Goal: Navigation & Orientation: Find specific page/section

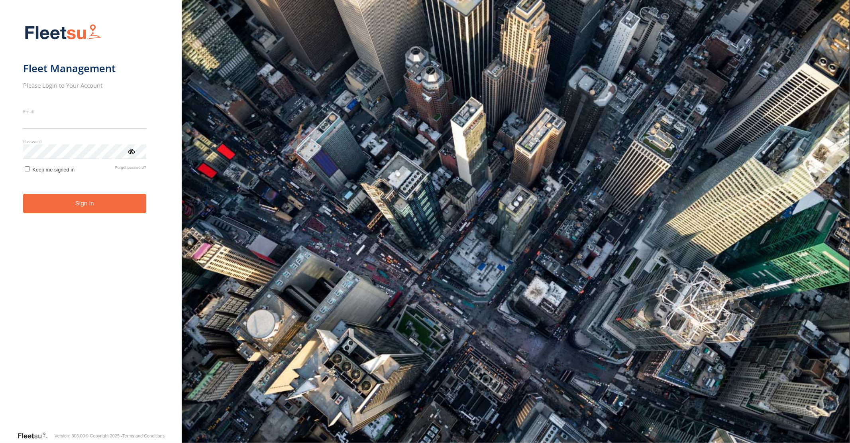
type input "**********"
click at [88, 216] on form "**********" at bounding box center [91, 224] width 136 height 411
click at [86, 206] on button "Sign in" at bounding box center [84, 204] width 123 height 20
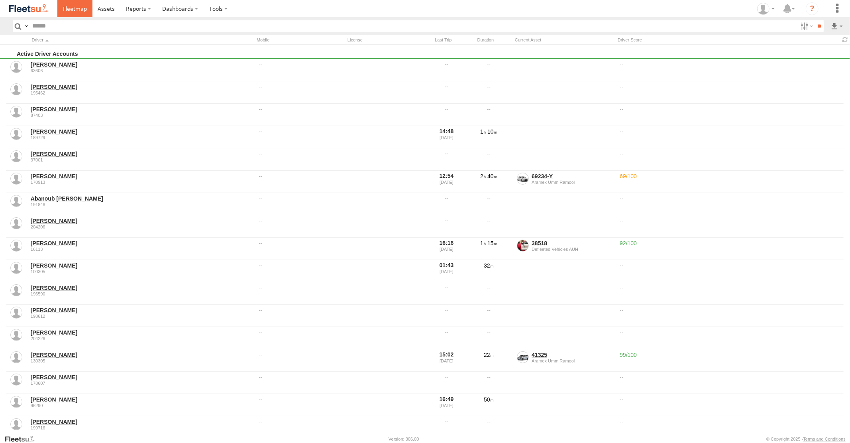
click at [76, 7] on span at bounding box center [75, 9] width 24 height 8
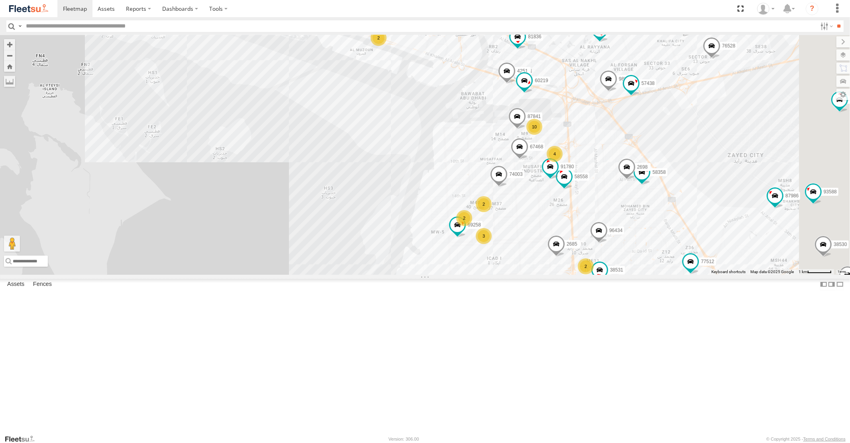
drag, startPoint x: 705, startPoint y: 128, endPoint x: 634, endPoint y: 213, distance: 110.8
click at [664, 214] on div "16884/T 95150 /Q 93598 45111 93659 93664 88129 93586-auh 93671 93580 93589 8183…" at bounding box center [425, 154] width 850 height 239
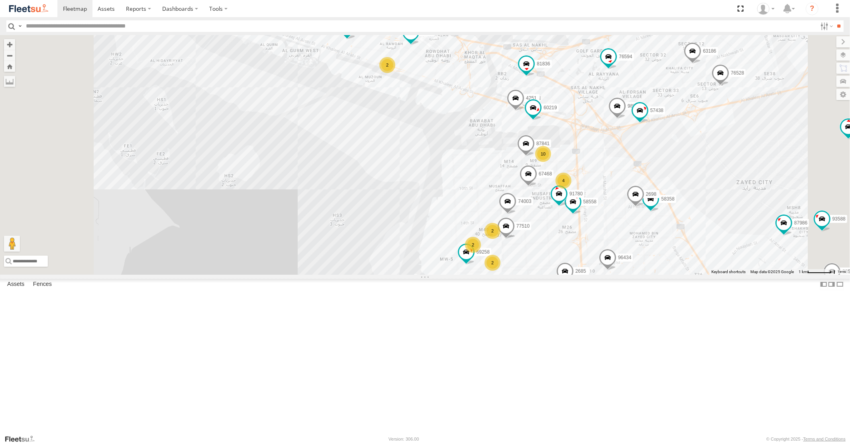
drag, startPoint x: 772, startPoint y: 339, endPoint x: 676, endPoint y: 252, distance: 129.7
click at [692, 274] on div "16884/T 95150 /Q 93598 45111 93659 93664 88129 93586-auh 93671 93580 93589 8183…" at bounding box center [425, 154] width 850 height 239
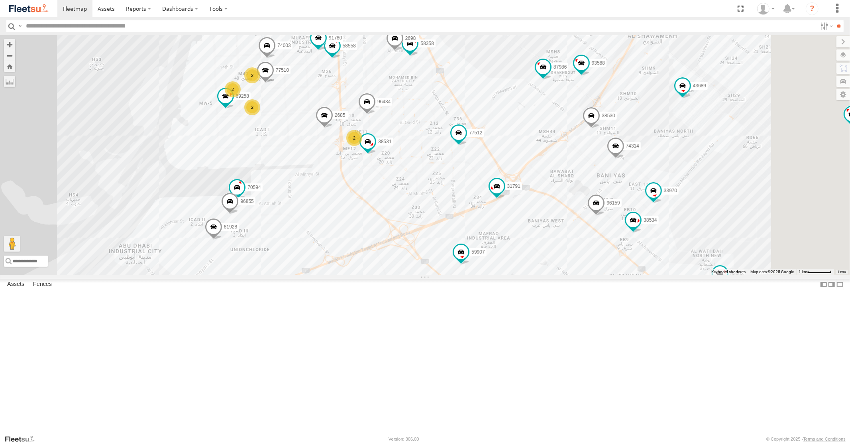
drag, startPoint x: 757, startPoint y: 321, endPoint x: 612, endPoint y: 292, distance: 148.0
click at [633, 274] on div "16884/T 95150 /Q 93598 45111 93659 93664 88129 93586-auh 93671 93580 93589 8183…" at bounding box center [425, 154] width 850 height 239
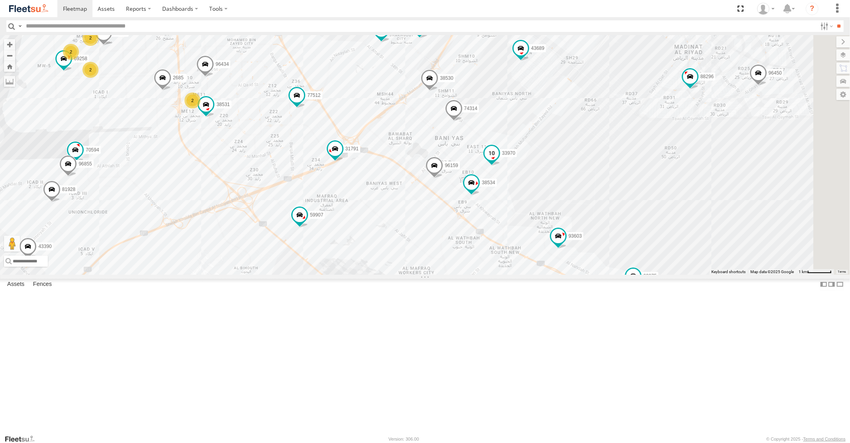
click at [498, 161] on span at bounding box center [491, 153] width 14 height 14
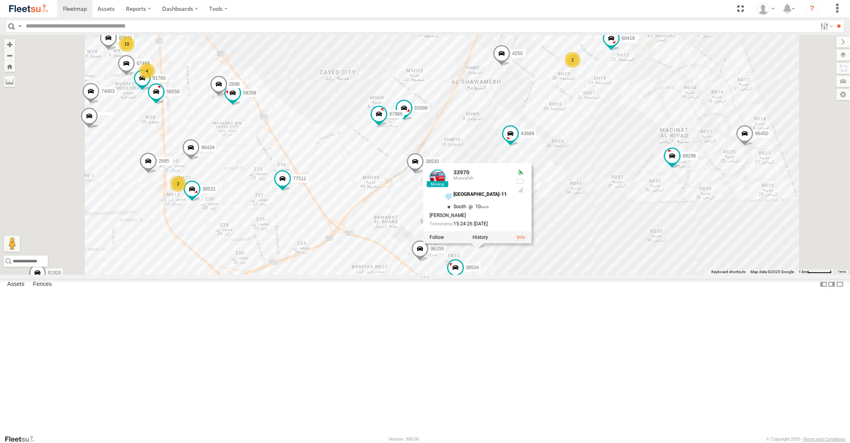
drag, startPoint x: 599, startPoint y: 173, endPoint x: 597, endPoint y: 228, distance: 54.6
click at [597, 226] on div "16884/T 95150 /Q 93598 45111 93659 93664 88129 93586-auh 93671 93580 93589 8183…" at bounding box center [425, 154] width 850 height 239
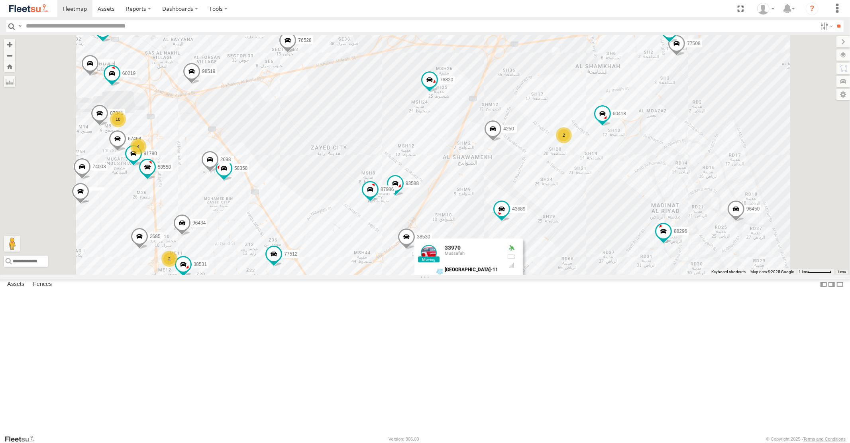
drag, startPoint x: 552, startPoint y: 133, endPoint x: 539, endPoint y: 212, distance: 80.0
click at [539, 210] on div "16884/T 95150 /Q 93598 45111 93659 93664 88129 93586-auh 93671 93580 93589 8183…" at bounding box center [425, 154] width 850 height 239
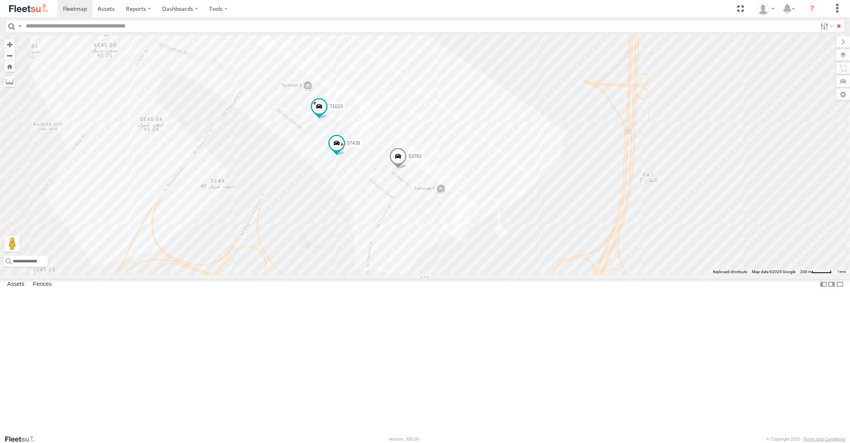
drag, startPoint x: 592, startPoint y: 196, endPoint x: 573, endPoint y: 271, distance: 78.1
click at [573, 271] on div "16884/T 95150 /Q 93598 45111 93659 93664 88129 93586-auh 93671 93580 93589 8183…" at bounding box center [425, 154] width 850 height 239
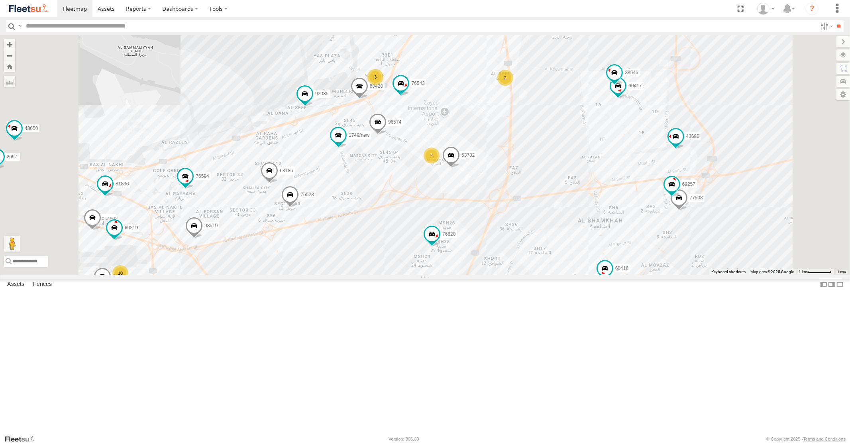
drag, startPoint x: 461, startPoint y: 76, endPoint x: 472, endPoint y: 151, distance: 76.1
click at [472, 151] on div "16884/T 95150 /Q 93598 45111 93659 93664 88129 93586-auh 93671 93580 93589 8183…" at bounding box center [425, 154] width 850 height 239
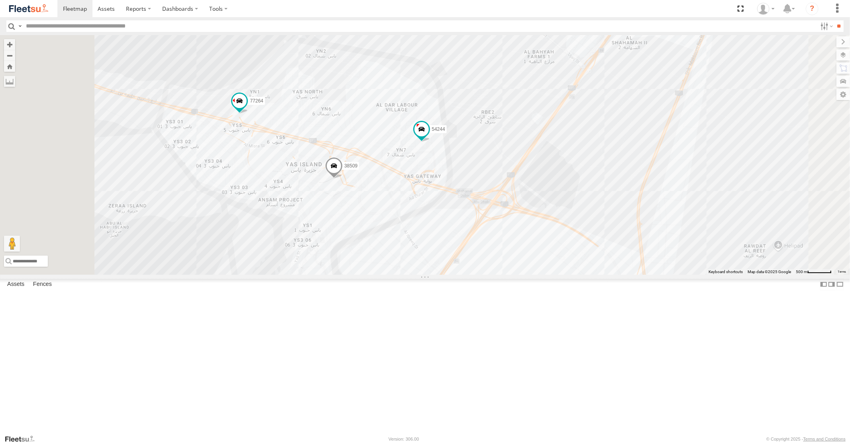
click at [342, 178] on span at bounding box center [334, 168] width 18 height 22
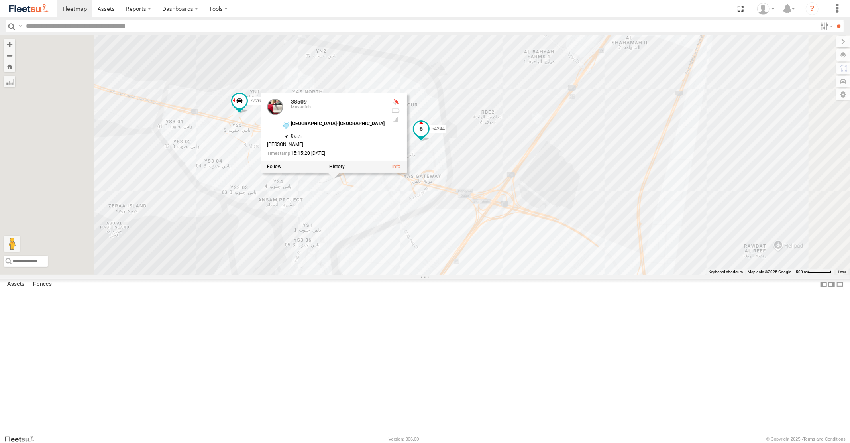
click at [428, 136] on span at bounding box center [420, 128] width 14 height 14
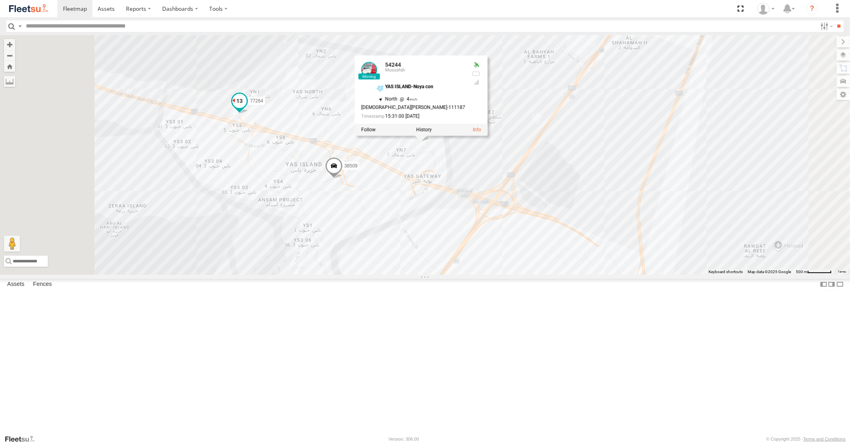
click at [247, 108] on span at bounding box center [239, 101] width 14 height 14
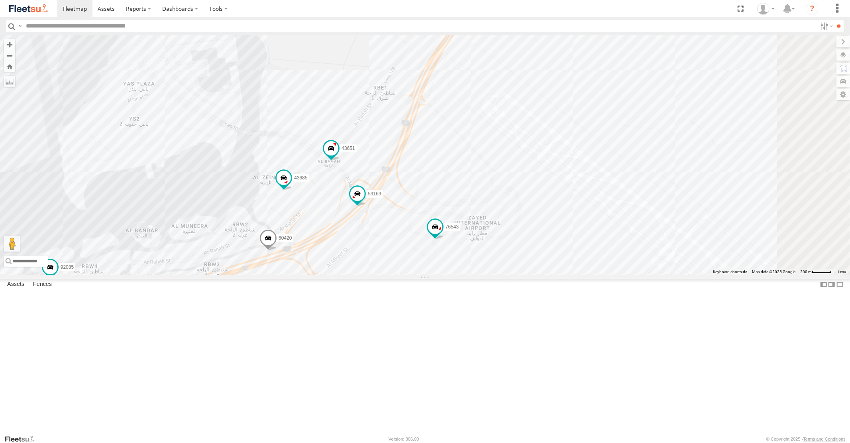
drag, startPoint x: 453, startPoint y: 333, endPoint x: 454, endPoint y: 273, distance: 60.6
click at [454, 274] on div "16884/T 95150 /Q 93598 45111 93659 93664 88129 93586-auh 93671 93580 93589 8183…" at bounding box center [425, 154] width 850 height 239
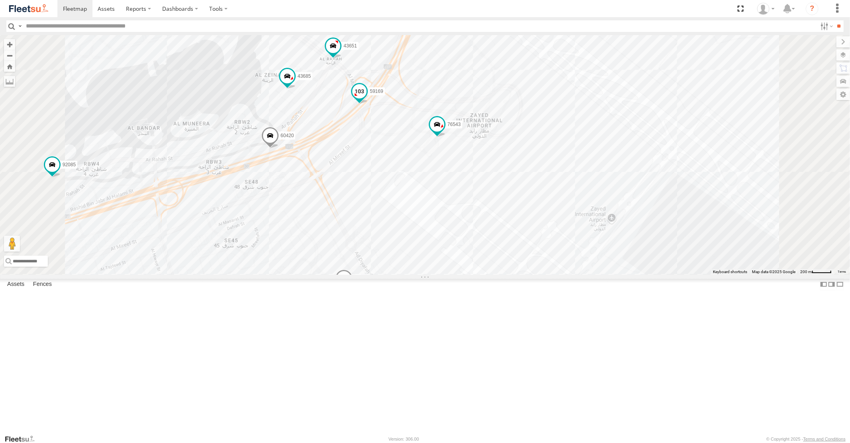
click at [366, 98] on span at bounding box center [359, 91] width 14 height 14
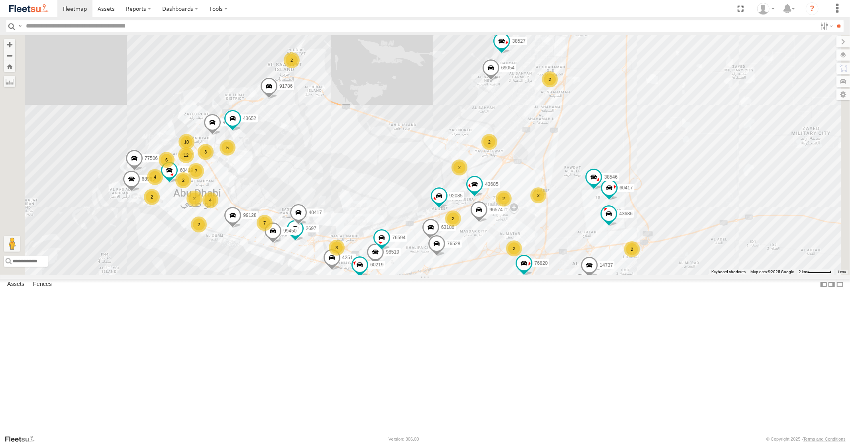
drag, startPoint x: 568, startPoint y: 356, endPoint x: 580, endPoint y: 284, distance: 73.1
click at [576, 274] on div "92085 43685 96574 63186 4251 60417 60219 76594 43686 76528 76820 38546 40417 98…" at bounding box center [425, 154] width 850 height 239
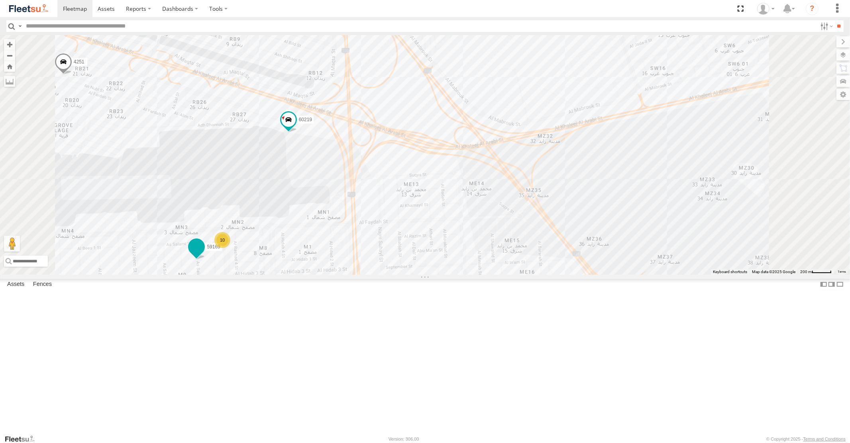
click at [204, 254] on span at bounding box center [196, 246] width 14 height 14
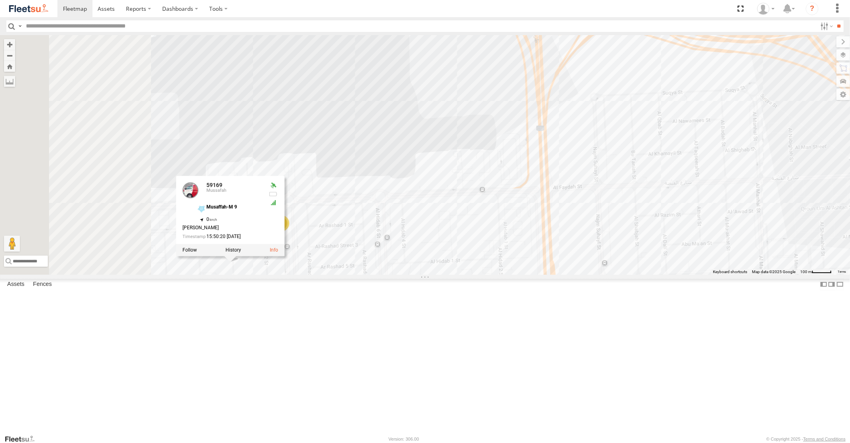
drag, startPoint x: 315, startPoint y: 339, endPoint x: 468, endPoint y: 337, distance: 153.0
click at [463, 274] on div "92085 43685 96574 63186 4251 60417 60219 76594 43686 76528 76820 38546 40417 98…" at bounding box center [425, 154] width 850 height 239
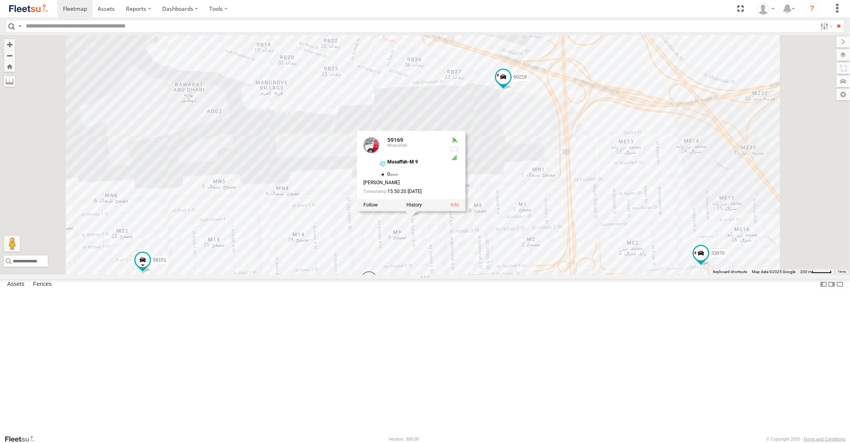
drag, startPoint x: 683, startPoint y: 308, endPoint x: 658, endPoint y: 252, distance: 61.3
click at [658, 252] on div "92085 43685 96574 63186 4251 60417 60219 76594 43686 76528 76820 38546 40417 98…" at bounding box center [425, 154] width 850 height 239
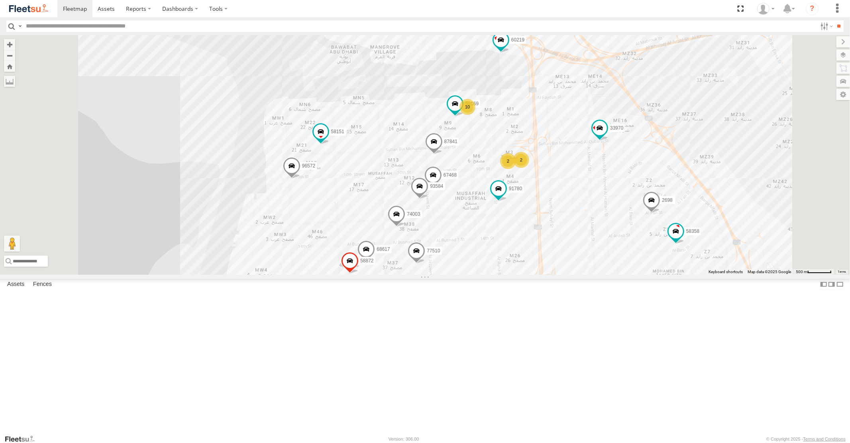
drag, startPoint x: 728, startPoint y: 321, endPoint x: 631, endPoint y: 252, distance: 118.8
click at [639, 258] on div "4251 33970 87841 60219 58151 98519 59169 67468 77510 10 2 2 74003 58358 38567 9…" at bounding box center [425, 154] width 850 height 239
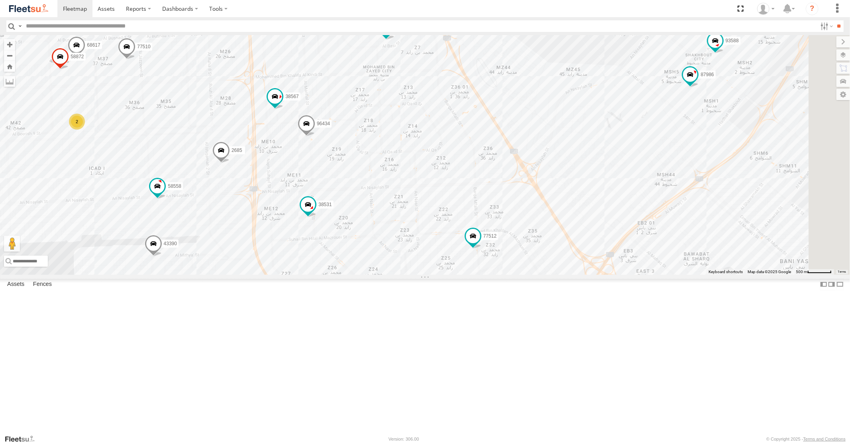
drag, startPoint x: 576, startPoint y: 255, endPoint x: 554, endPoint y: 247, distance: 23.1
click at [560, 250] on div "4251 33970 87841 60219 58151 98519 59169 67468 77510 10 2 2 74003 58358 38567 9…" at bounding box center [425, 154] width 850 height 239
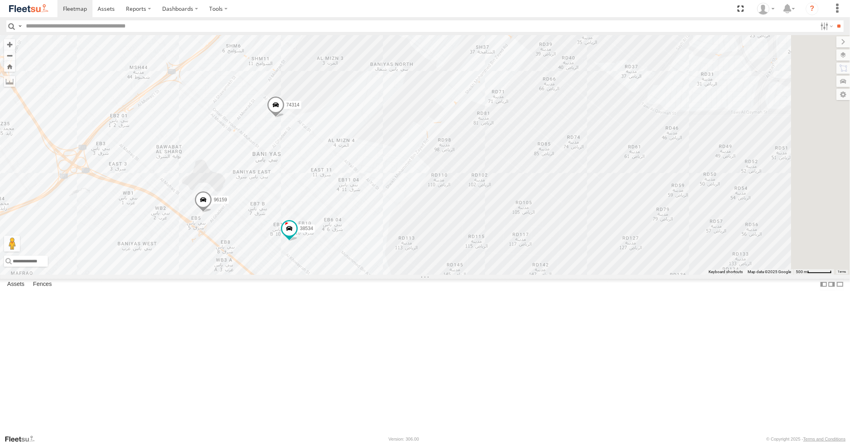
click at [284, 118] on span at bounding box center [276, 107] width 18 height 22
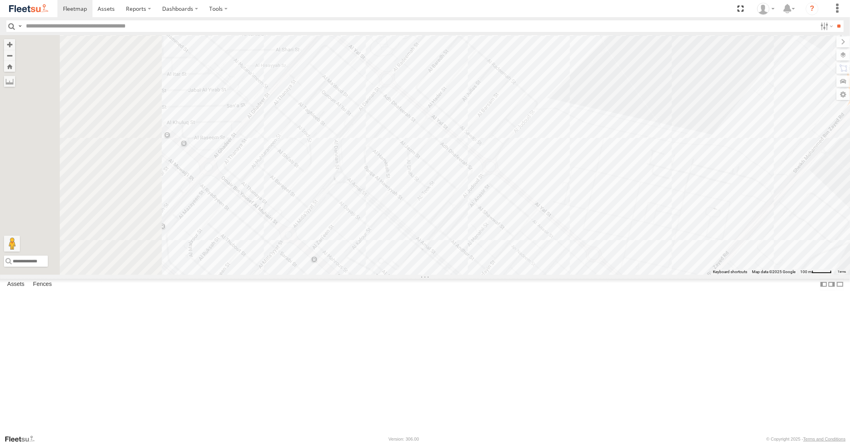
drag, startPoint x: 385, startPoint y: 181, endPoint x: 587, endPoint y: 274, distance: 222.5
click at [540, 259] on div "4251 33970 87841 60219 58151 98519 59169 67468 77510 74003 58358 38567 93584 43…" at bounding box center [425, 154] width 850 height 239
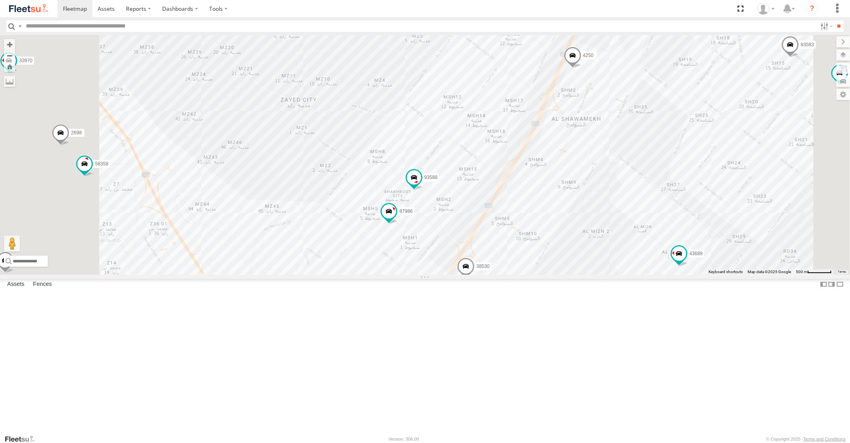
drag, startPoint x: 505, startPoint y: 113, endPoint x: 539, endPoint y: 311, distance: 201.2
click at [539, 274] on div "4251 33970 87841 60219 58151 98519 59169 67468 77510 74003 58358 38567 93584 43…" at bounding box center [425, 154] width 850 height 239
click at [421, 184] on span at bounding box center [413, 177] width 14 height 14
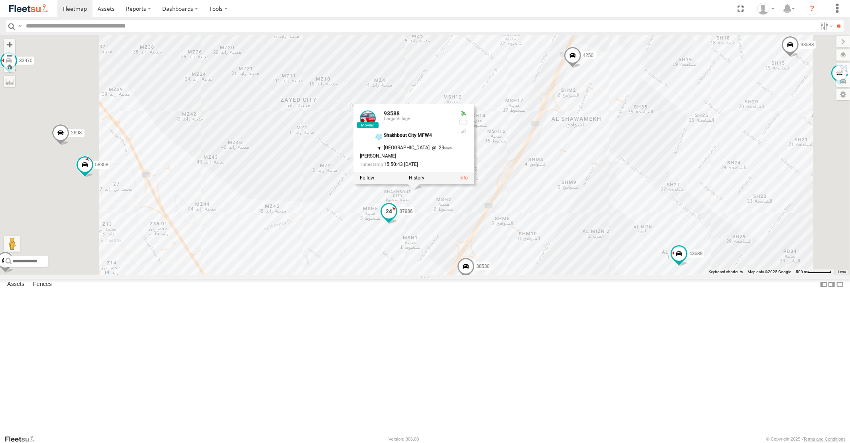
click at [396, 219] on span at bounding box center [389, 211] width 14 height 14
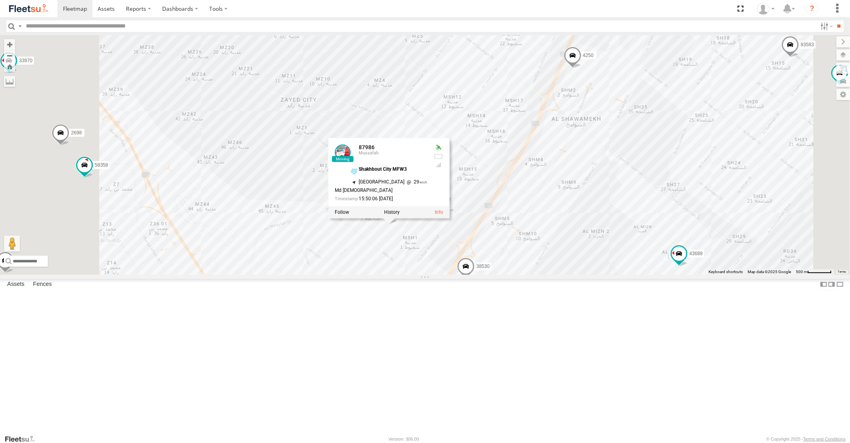
drag, startPoint x: 707, startPoint y: 288, endPoint x: 491, endPoint y: 236, distance: 222.9
click at [530, 242] on div "4251 33970 87841 60219 58151 98519 59169 67468 77510 74003 58358 38567 93584 43…" at bounding box center [425, 154] width 850 height 239
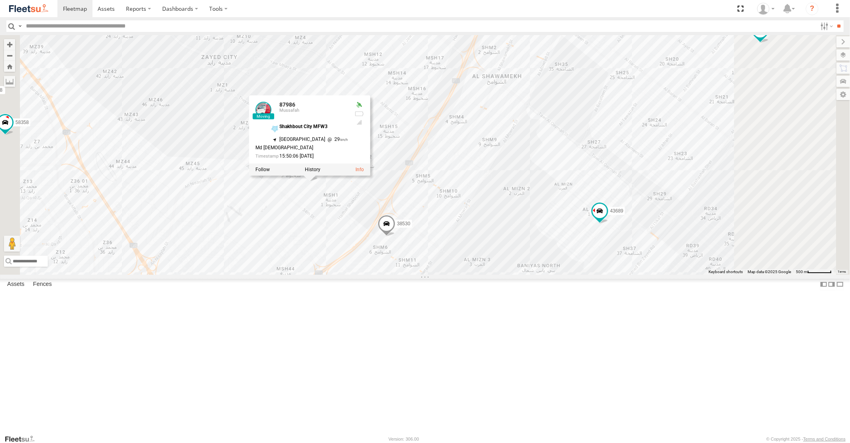
drag, startPoint x: 733, startPoint y: 266, endPoint x: 562, endPoint y: 167, distance: 197.4
click at [612, 191] on div "4251 33970 87841 60219 58151 98519 59169 67468 77510 74003 58358 38567 93584 43…" at bounding box center [425, 154] width 850 height 239
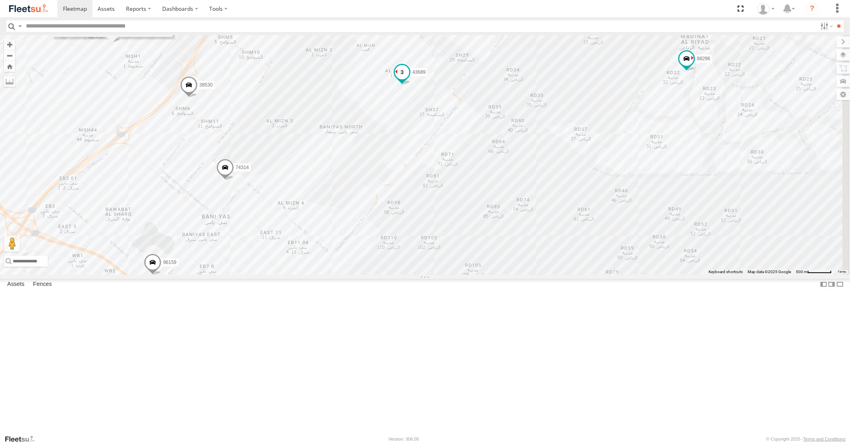
click at [409, 79] on span at bounding box center [401, 72] width 14 height 14
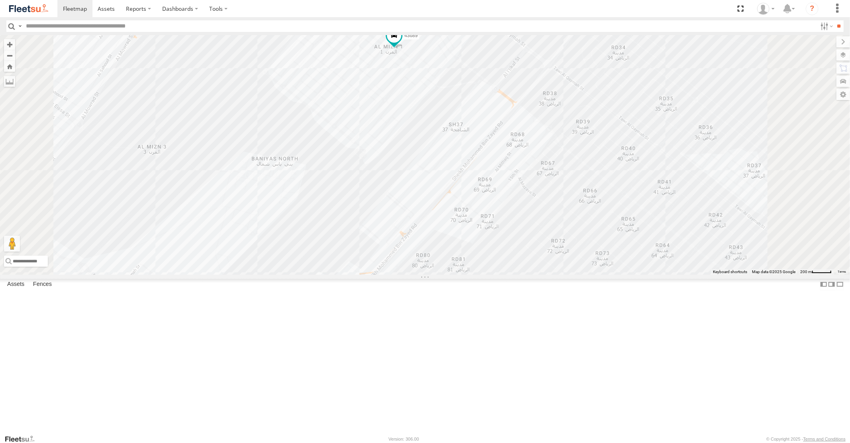
click at [397, 72] on div "43689" at bounding box center [425, 154] width 850 height 239
